Goal: Task Accomplishment & Management: Complete application form

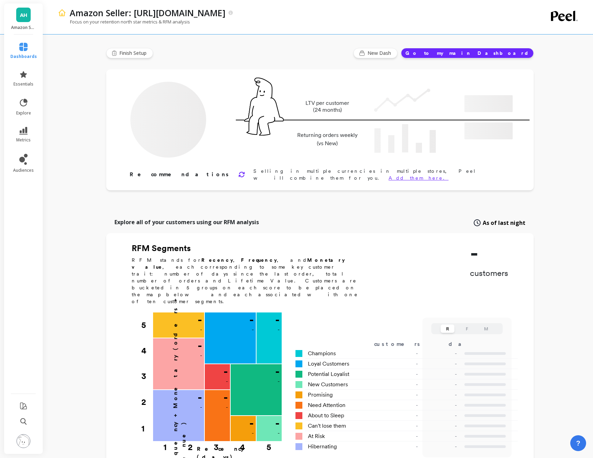
type input "Champions"
type input "7860"
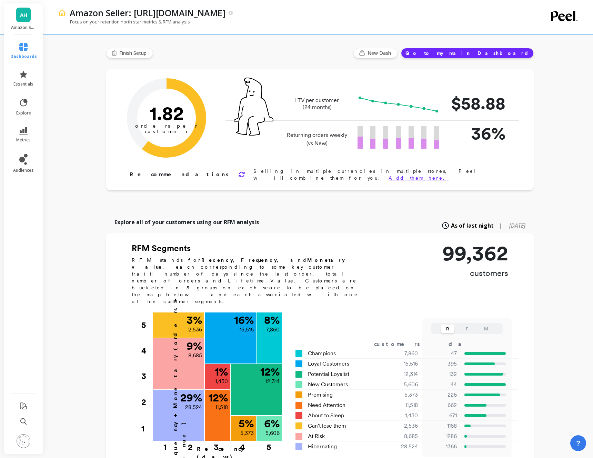
click at [22, 10] on link "AH" at bounding box center [23, 15] width 14 height 14
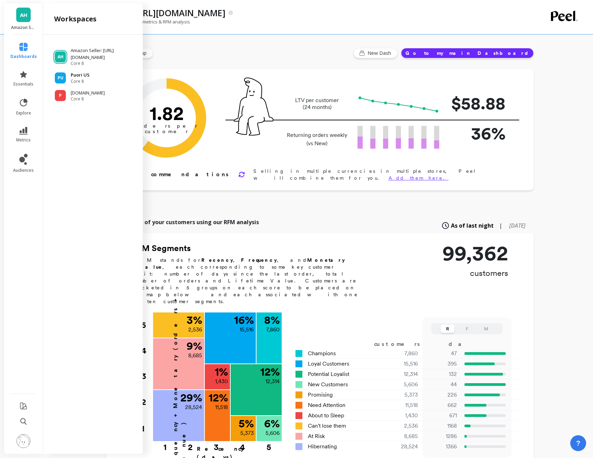
click at [77, 79] on p "Puori US" at bounding box center [80, 75] width 19 height 7
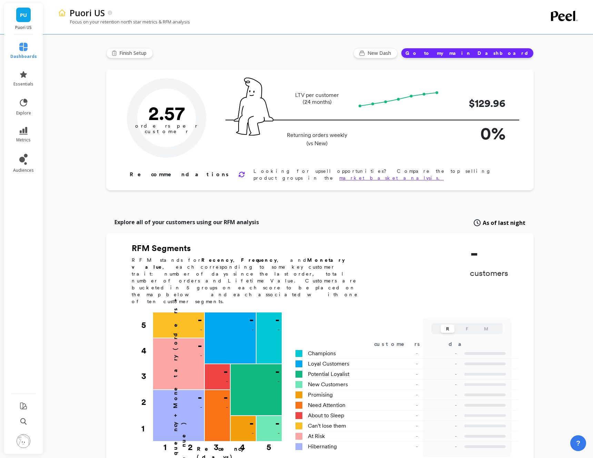
type input "Champions"
type input "1677"
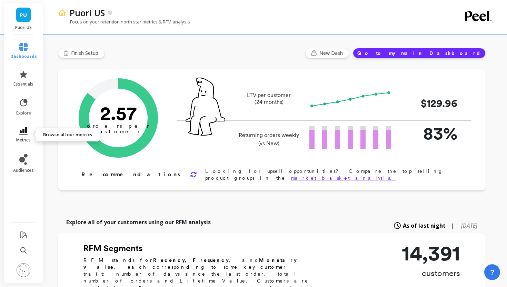
click at [20, 131] on icon at bounding box center [23, 131] width 8 height 8
